Goal: Entertainment & Leisure: Consume media (video, audio)

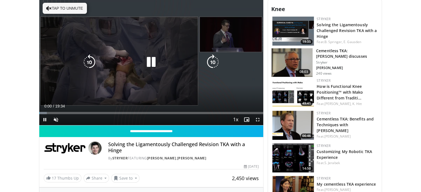
scroll to position [166, 0]
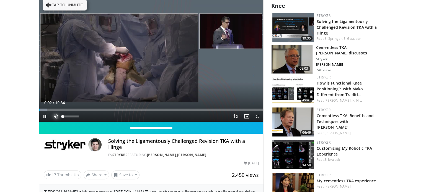
click at [56, 115] on span "Video Player" at bounding box center [55, 116] width 11 height 11
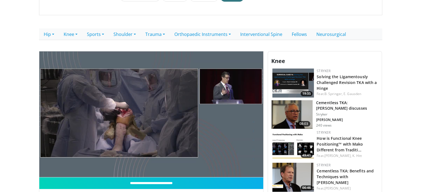
scroll to position [138, 0]
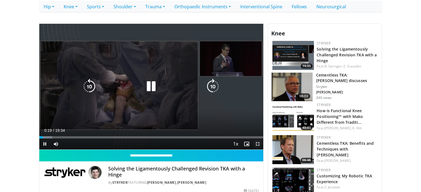
drag, startPoint x: 255, startPoint y: 144, endPoint x: 255, endPoint y: 177, distance: 33.5
click at [255, 144] on span "Video Player" at bounding box center [257, 144] width 11 height 11
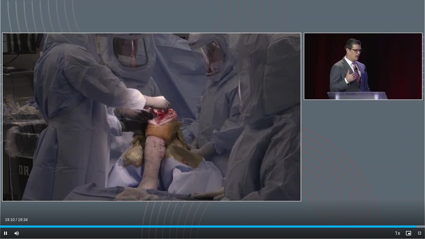
click at [420, 192] on div "10 seconds Tap to unmute" at bounding box center [212, 119] width 425 height 239
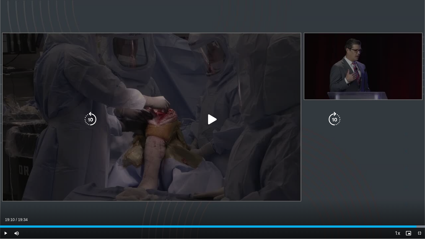
click at [213, 118] on icon "Video Player" at bounding box center [212, 119] width 15 height 15
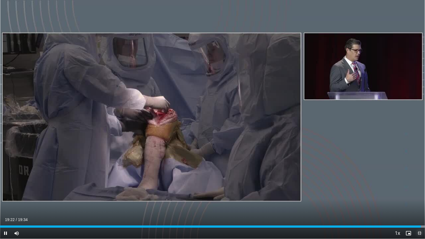
click at [419, 192] on span "Video Player" at bounding box center [419, 233] width 11 height 11
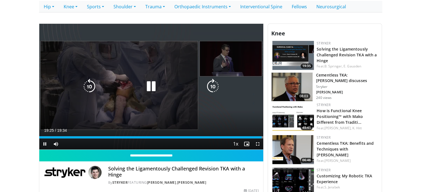
click at [148, 87] on icon "Video Player" at bounding box center [150, 86] width 15 height 15
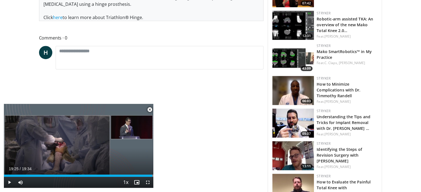
scroll to position [359, 0]
